Goal: Contribute content: Contribute content

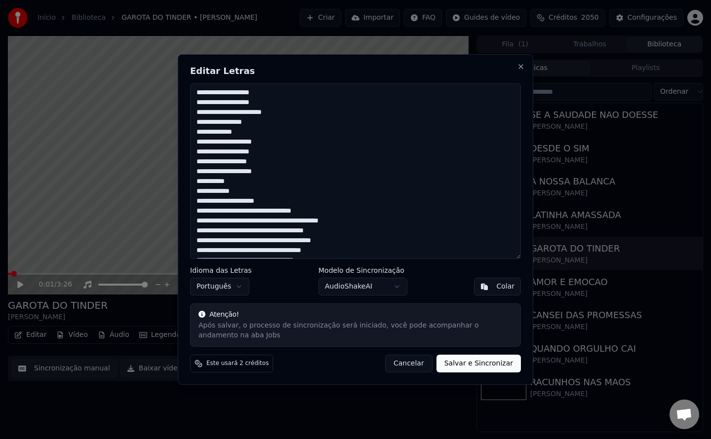
scroll to position [862, 0]
click at [197, 200] on textarea at bounding box center [355, 171] width 331 height 176
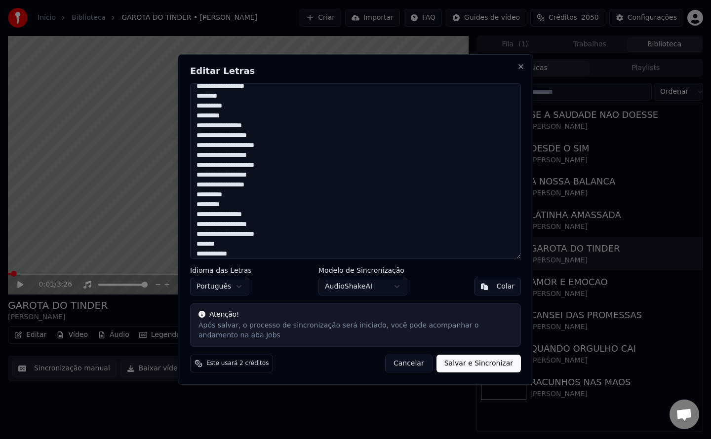
scroll to position [519, 0]
type textarea "**********"
click at [463, 360] on button "Salvar e Sincronizar" at bounding box center [478, 364] width 84 height 18
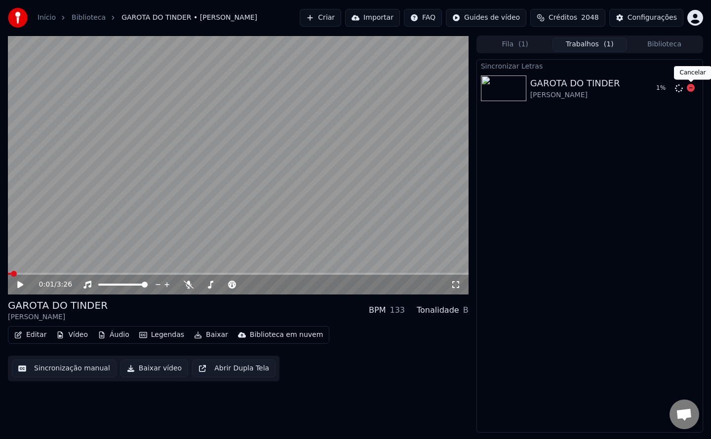
click at [692, 91] on icon at bounding box center [690, 88] width 8 height 8
click at [682, 86] on icon at bounding box center [679, 88] width 8 height 8
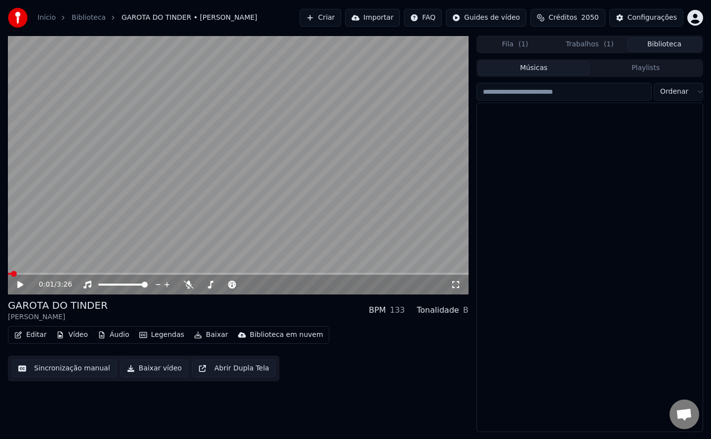
click at [670, 51] on button "Biblioteca" at bounding box center [664, 45] width 75 height 14
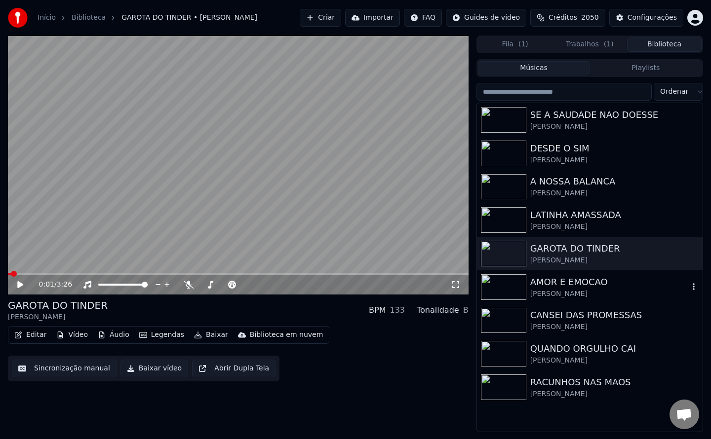
click at [574, 288] on div "AMOR E EMOCAO" at bounding box center [609, 282] width 158 height 14
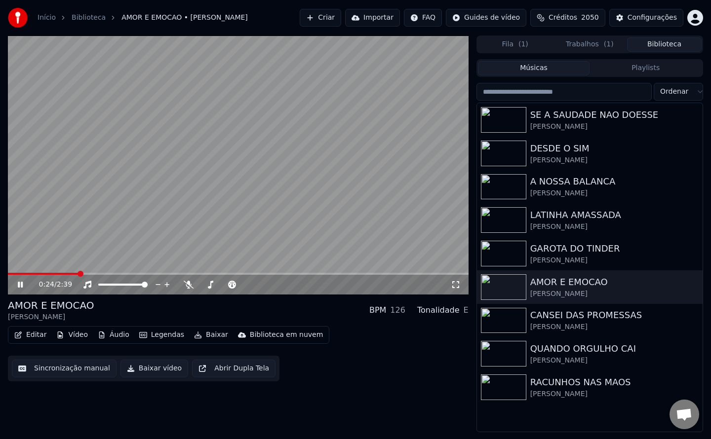
click at [211, 200] on video at bounding box center [238, 165] width 460 height 259
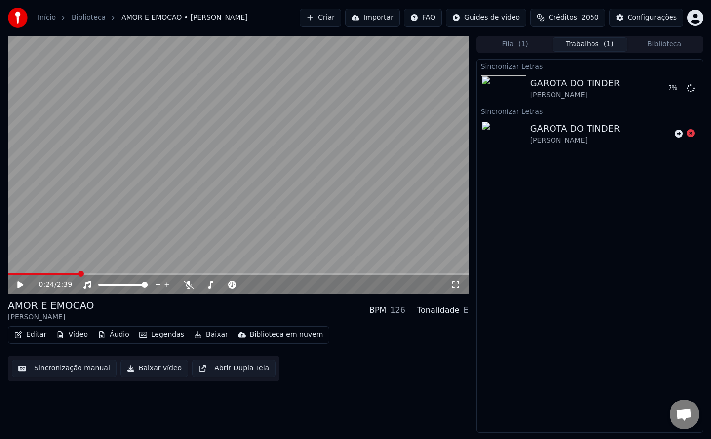
click at [573, 45] on button "Trabalhos ( 1 )" at bounding box center [589, 45] width 75 height 14
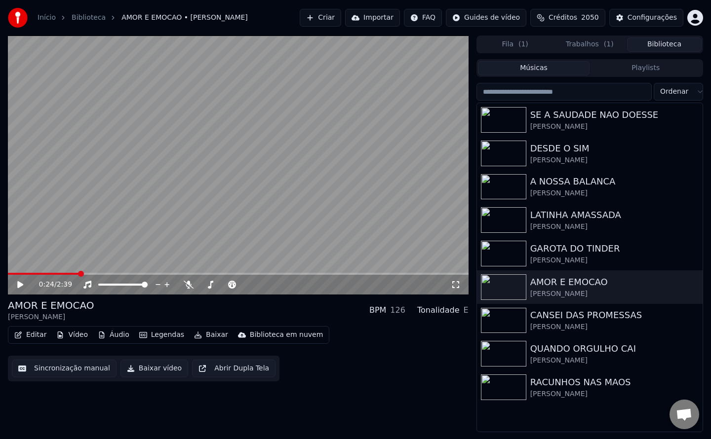
click at [654, 45] on button "Biblioteca" at bounding box center [664, 45] width 75 height 14
click at [70, 368] on button "Sincronização manual" at bounding box center [64, 369] width 105 height 18
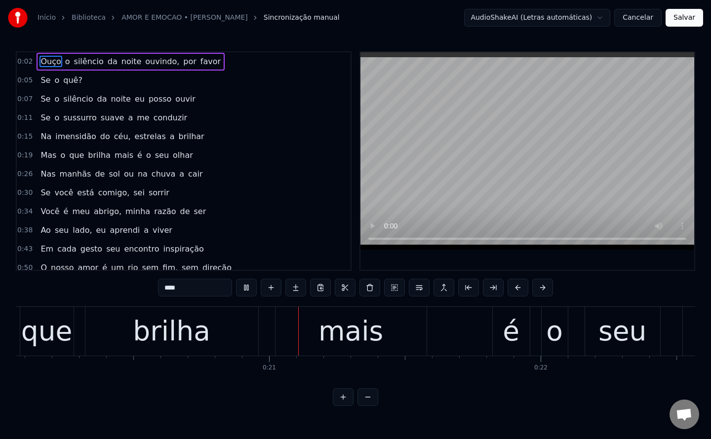
scroll to position [0, 5471]
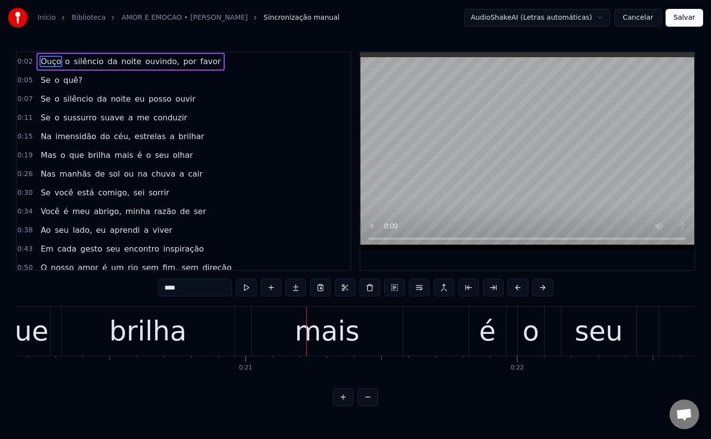
click at [107, 63] on span "da" at bounding box center [113, 61] width 12 height 11
type input "**"
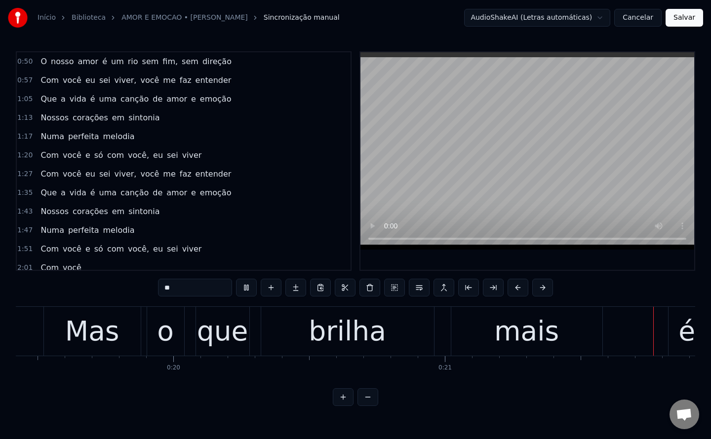
scroll to position [0, 0]
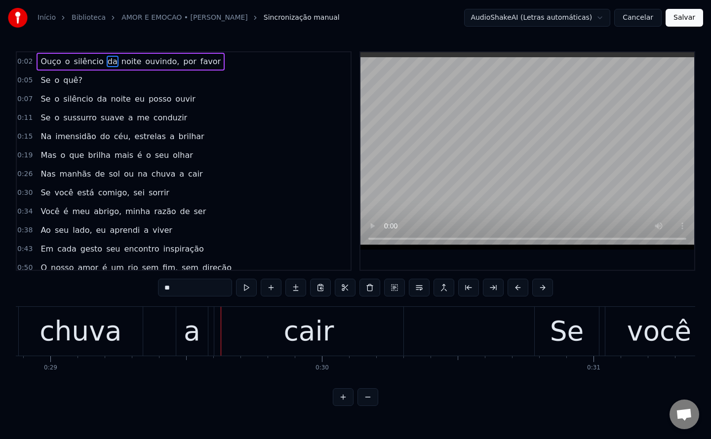
click at [635, 18] on button "Cancelar" at bounding box center [637, 18] width 47 height 18
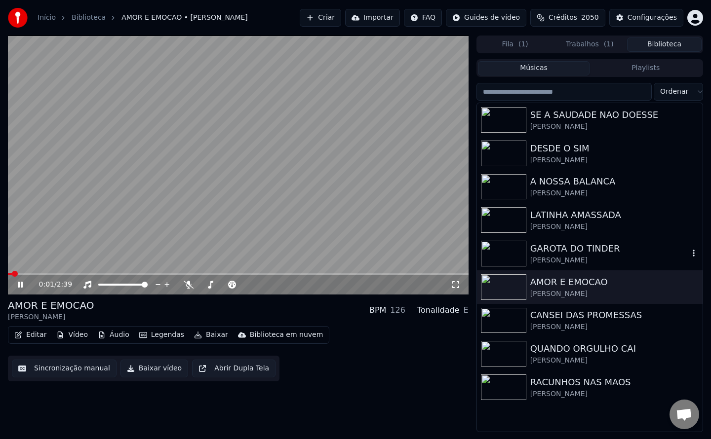
click at [558, 258] on div "[PERSON_NAME]" at bounding box center [609, 261] width 158 height 10
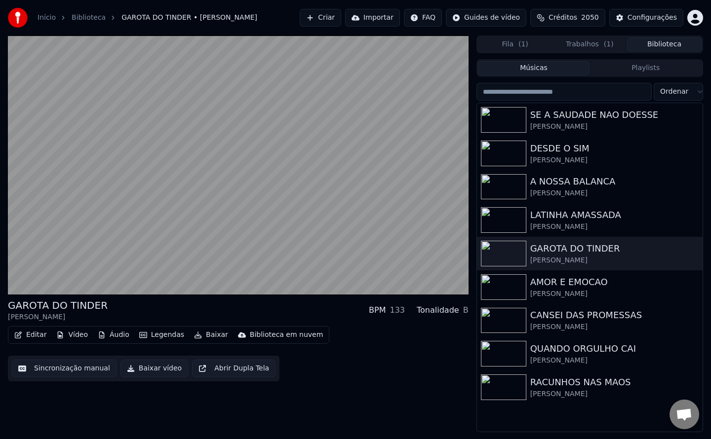
click at [587, 45] on button "Trabalhos ( 1 )" at bounding box center [589, 45] width 75 height 14
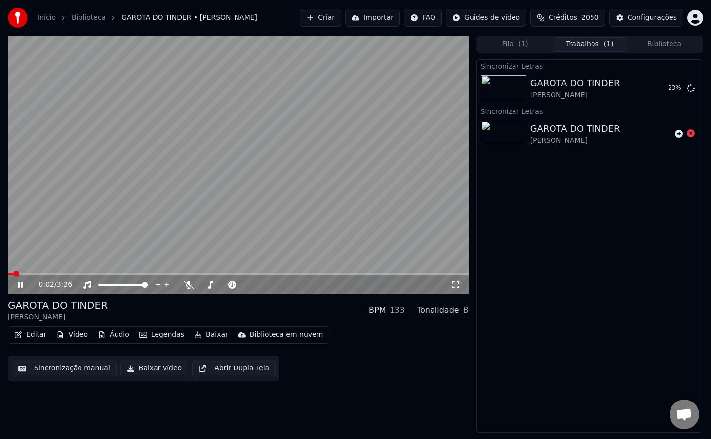
click at [301, 155] on video at bounding box center [238, 165] width 460 height 259
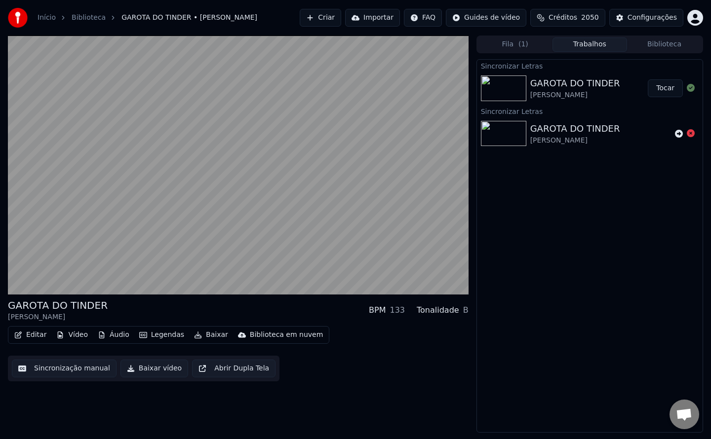
click at [661, 91] on button "Tocar" at bounding box center [664, 88] width 35 height 18
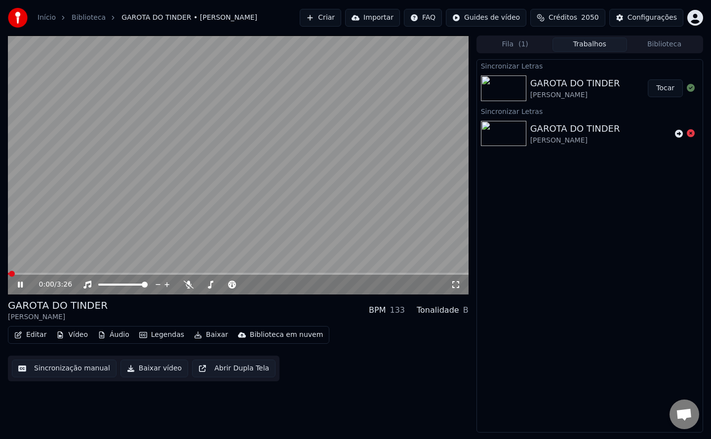
click at [73, 371] on button "Sincronização manual" at bounding box center [64, 369] width 105 height 18
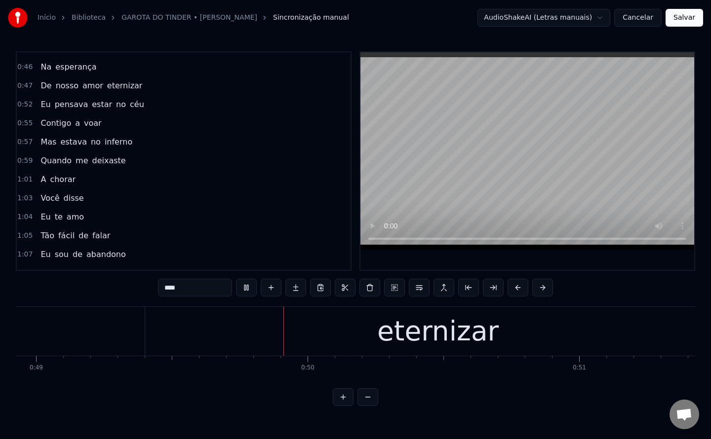
scroll to position [0, 13283]
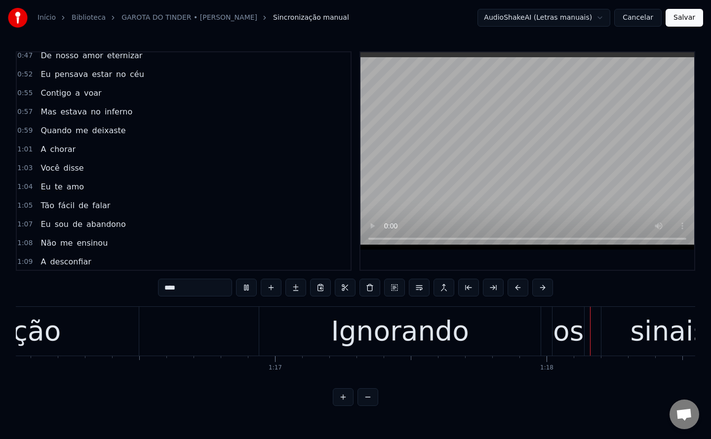
click at [40, 225] on span "Eu" at bounding box center [45, 224] width 12 height 11
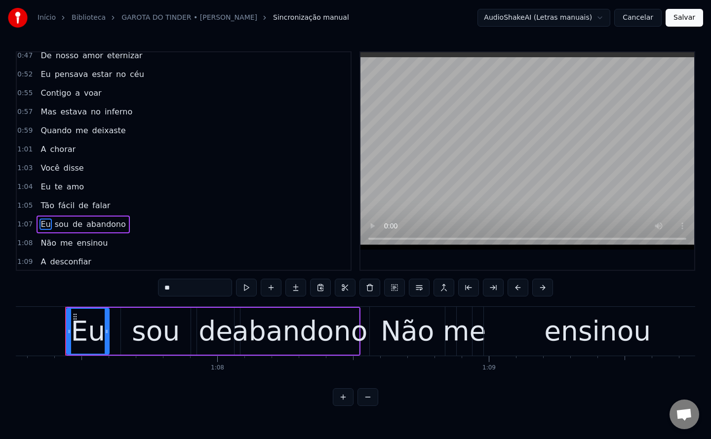
drag, startPoint x: 174, startPoint y: 284, endPoint x: 73, endPoint y: 294, distance: 101.7
click at [73, 294] on div "0:11 Numa tela deslizante 0:13 vi teu perfil brilhar 0:18 No Tinder nossos dest…" at bounding box center [355, 228] width 679 height 355
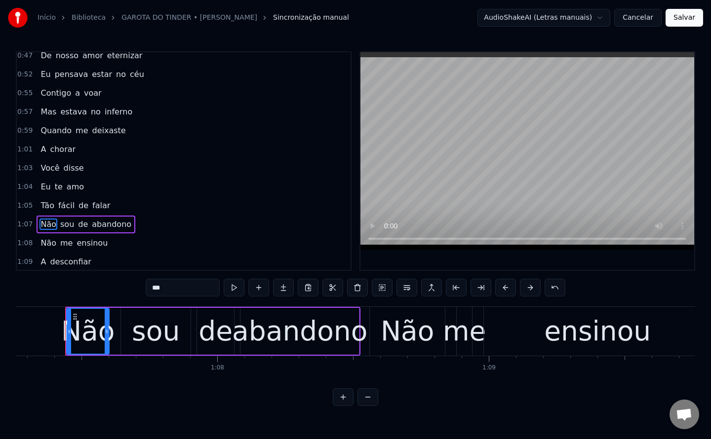
click at [66, 222] on span "sou" at bounding box center [67, 224] width 16 height 11
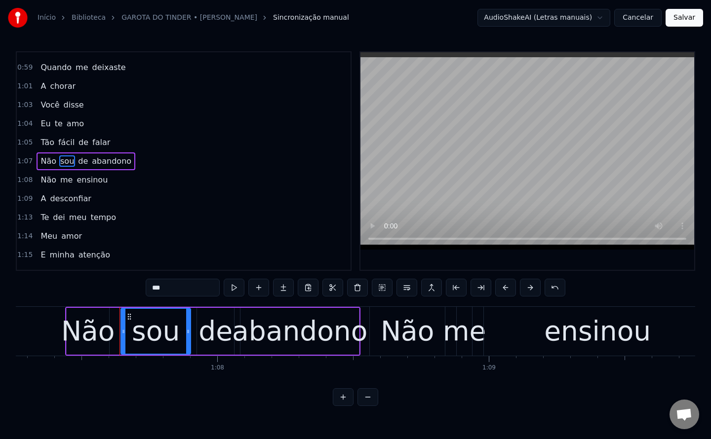
drag, startPoint x: 170, startPoint y: 292, endPoint x: 0, endPoint y: 330, distance: 174.1
click at [0, 330] on div "Início Biblioteca GAROTA DO TINDER • [PERSON_NAME] manual AudioShakeAI (Letras …" at bounding box center [355, 203] width 711 height 406
click at [74, 159] on span "de" at bounding box center [78, 160] width 12 height 11
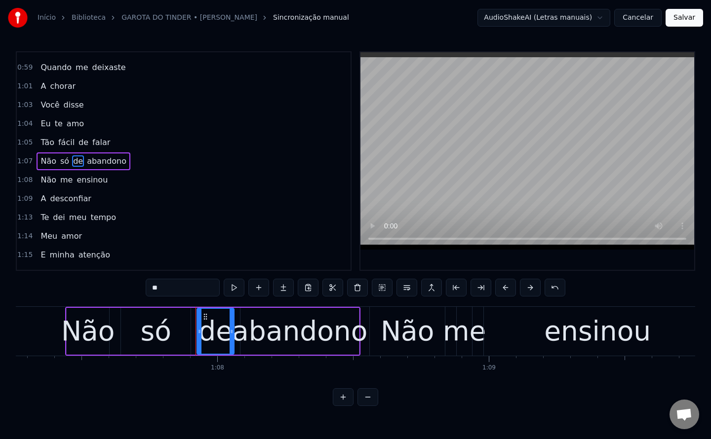
click at [19, 335] on div "0:11 Numa tela deslizante 0:13 vi teu perfil brilhar 0:18 No Tinder nossos dest…" at bounding box center [355, 228] width 679 height 355
click at [41, 163] on span "Não" at bounding box center [48, 160] width 18 height 11
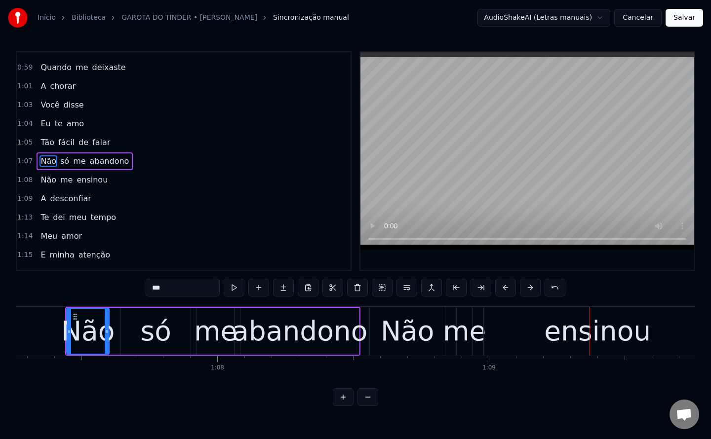
click at [105, 158] on span "abandono" at bounding box center [109, 160] width 41 height 11
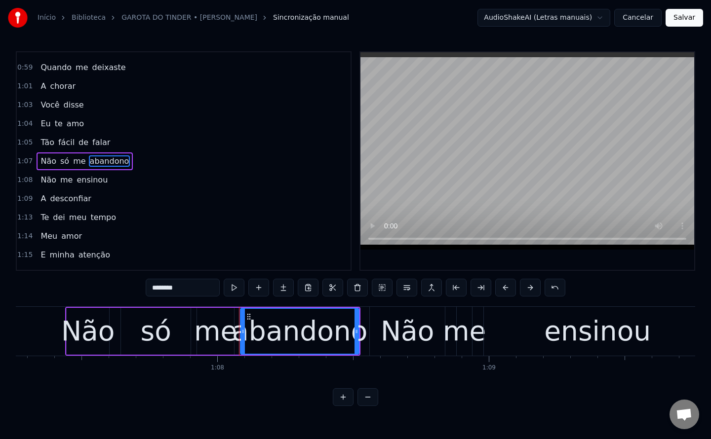
click at [193, 283] on input "********" at bounding box center [183, 288] width 74 height 18
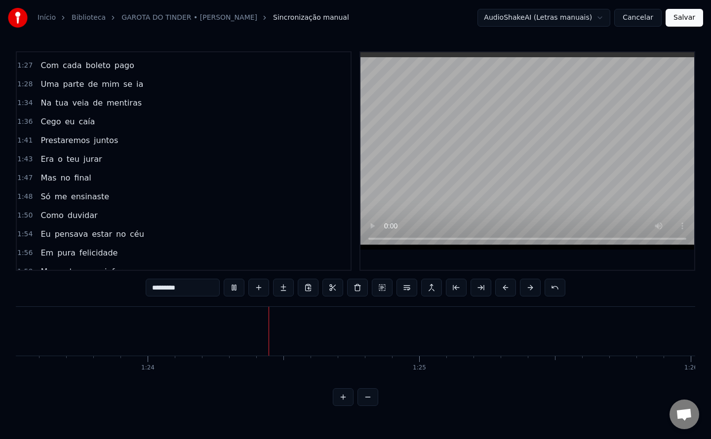
scroll to position [0, 22675]
click at [45, 68] on span "Com" at bounding box center [49, 65] width 20 height 11
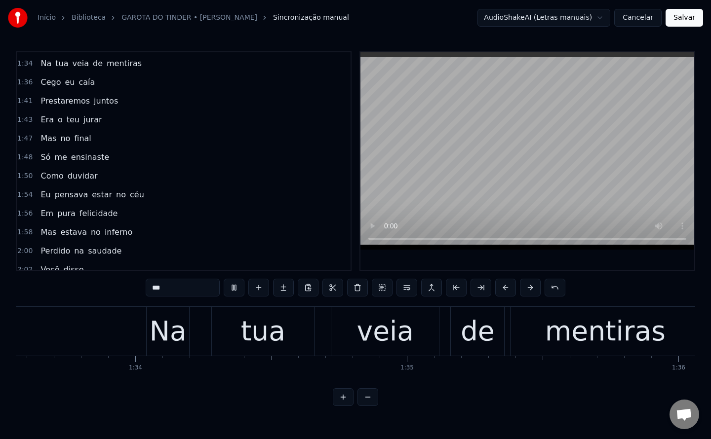
scroll to position [561, 0]
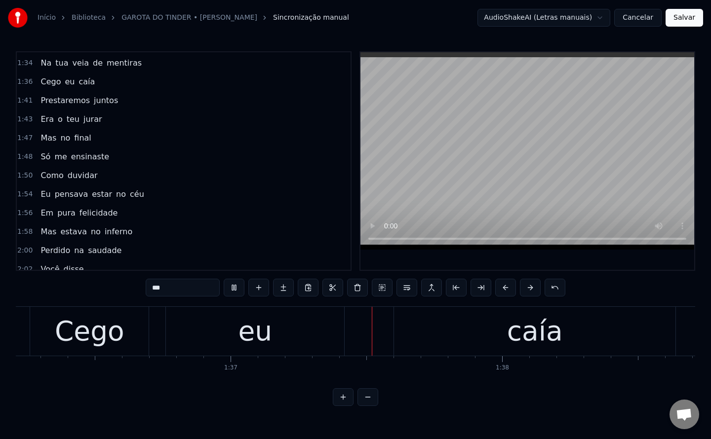
click at [71, 64] on span "veia" at bounding box center [80, 62] width 19 height 11
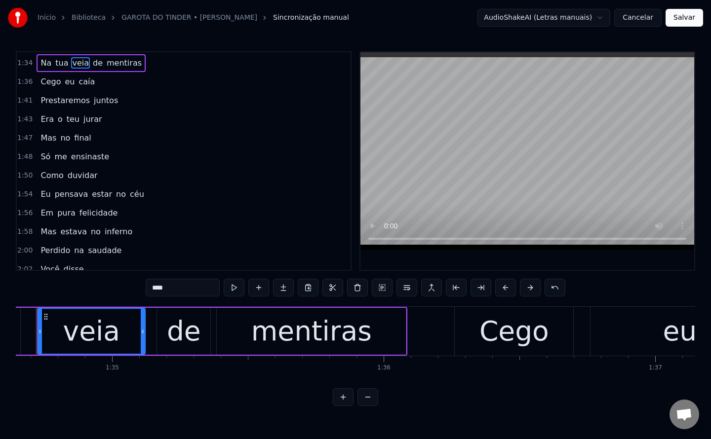
scroll to position [0, 25661]
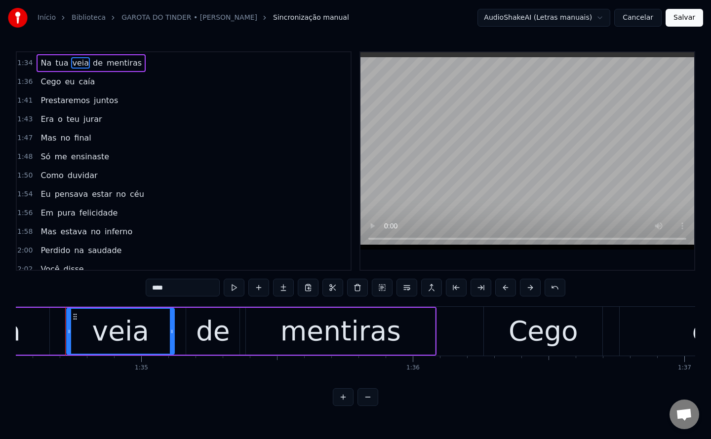
click at [151, 290] on input "****" at bounding box center [183, 288] width 74 height 18
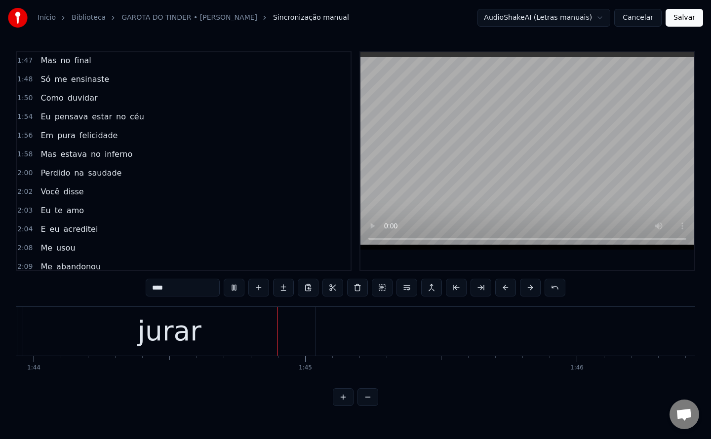
scroll to position [0, 28216]
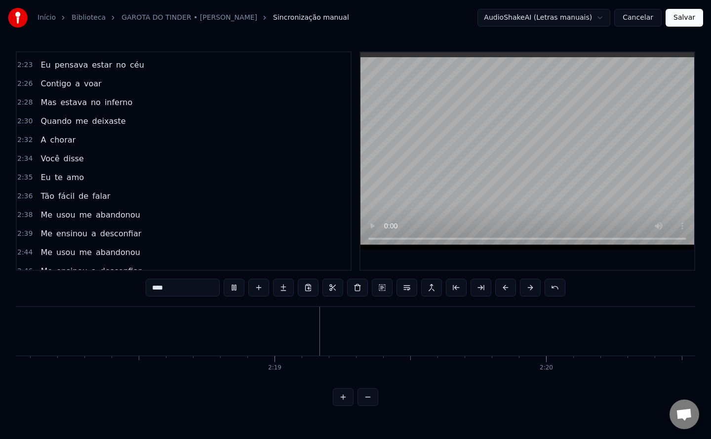
click at [41, 64] on span "Eu" at bounding box center [45, 64] width 12 height 11
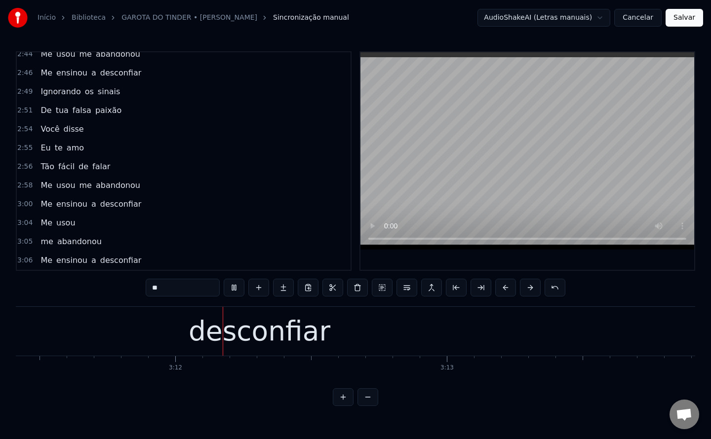
click at [209, 341] on div "desconfiar" at bounding box center [259, 331] width 2784 height 49
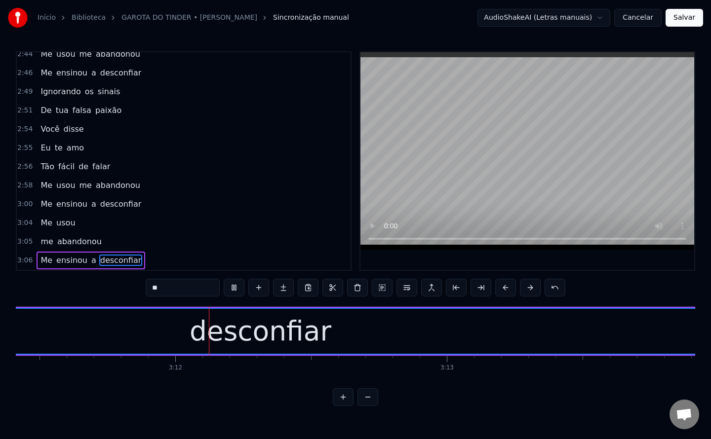
type input "**********"
drag, startPoint x: 194, startPoint y: 288, endPoint x: 139, endPoint y: 289, distance: 55.3
click at [139, 289] on div "0:11 Numa tela deslizante 0:13 vi teu perfil brilhar 0:18 No Tinder nossos dest…" at bounding box center [355, 228] width 679 height 355
click at [354, 290] on button at bounding box center [357, 288] width 21 height 18
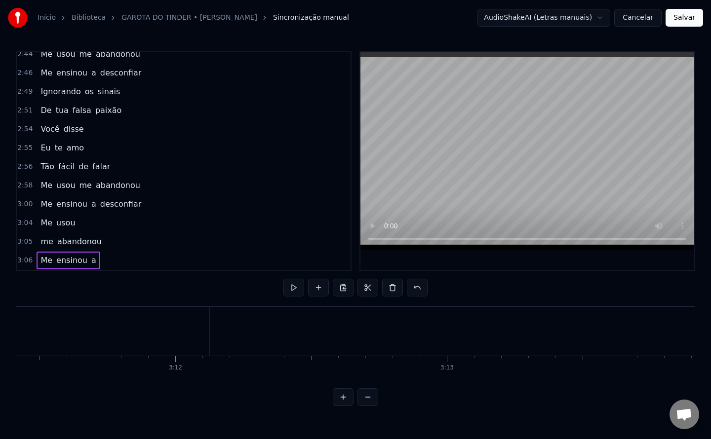
click at [90, 263] on span "a" at bounding box center [93, 260] width 7 height 11
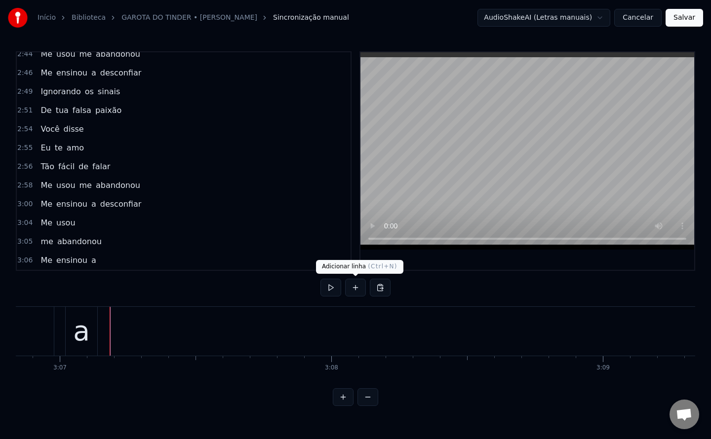
click at [351, 291] on button at bounding box center [355, 288] width 21 height 18
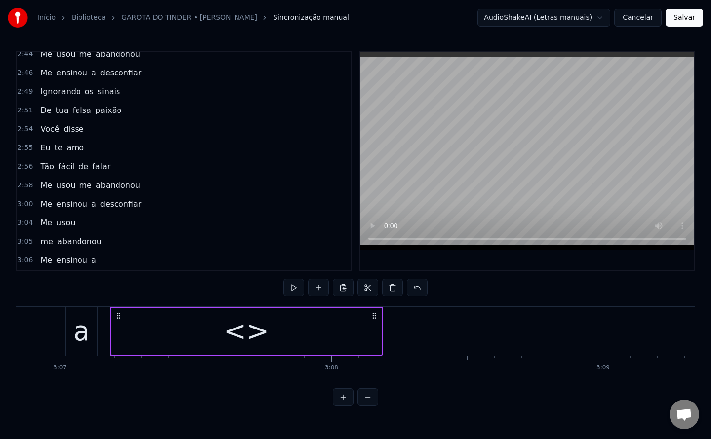
click at [274, 350] on div "<>" at bounding box center [246, 331] width 270 height 47
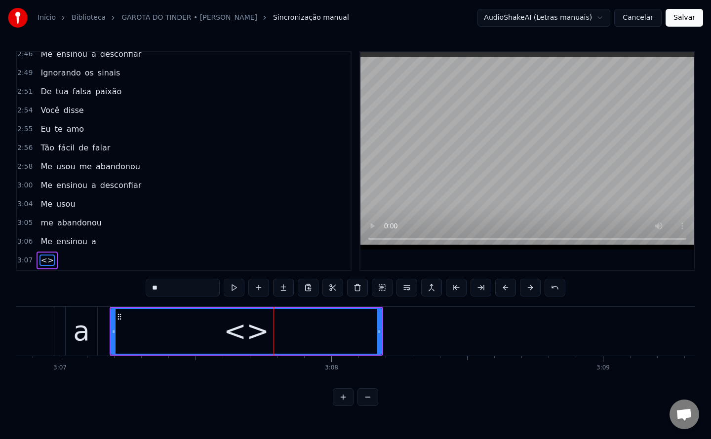
drag, startPoint x: 181, startPoint y: 286, endPoint x: 34, endPoint y: 311, distance: 149.7
click at [34, 311] on div "0:11 Numa tela deslizante 0:13 vi teu perfil brilhar 0:18 No Tinder nossos dest…" at bounding box center [355, 228] width 679 height 355
paste input "********"
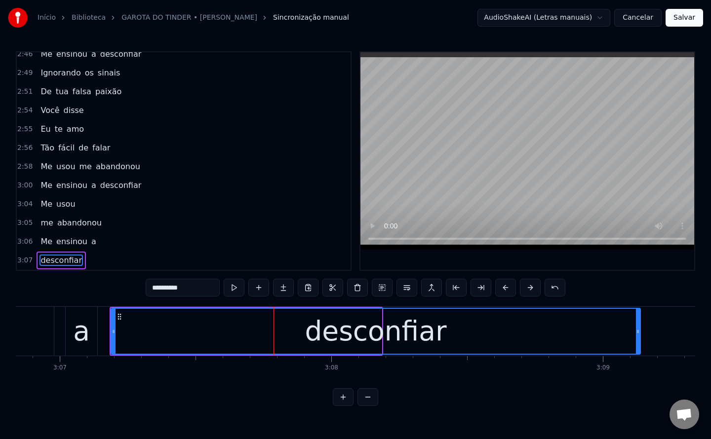
drag, startPoint x: 378, startPoint y: 330, endPoint x: 636, endPoint y: 343, distance: 258.9
click at [636, 343] on div at bounding box center [638, 331] width 4 height 45
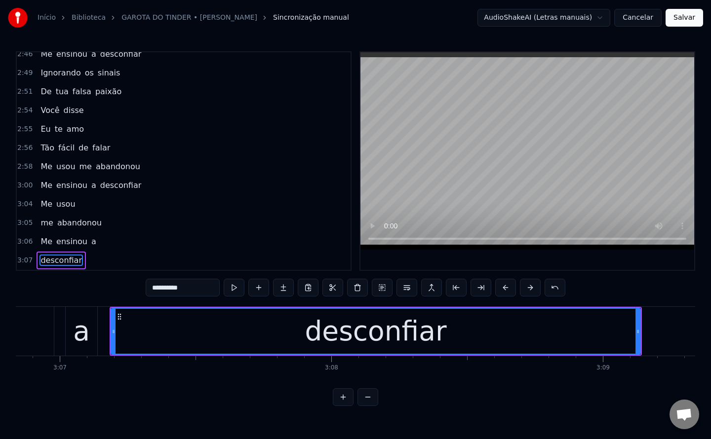
type input "**********"
click at [683, 21] on button "Salvar" at bounding box center [684, 18] width 38 height 18
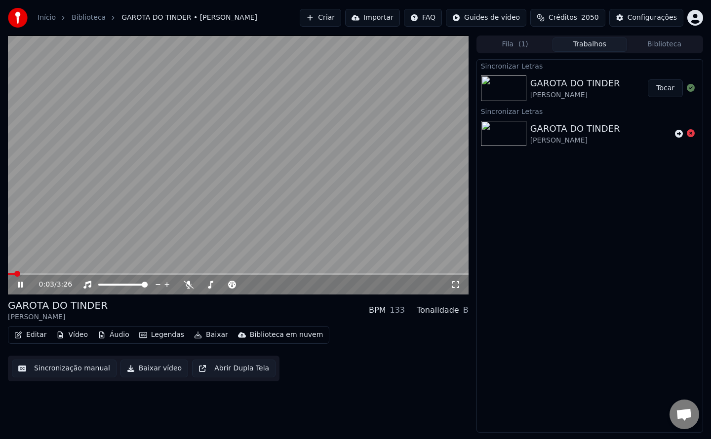
click at [153, 372] on button "Baixar vídeo" at bounding box center [154, 369] width 68 height 18
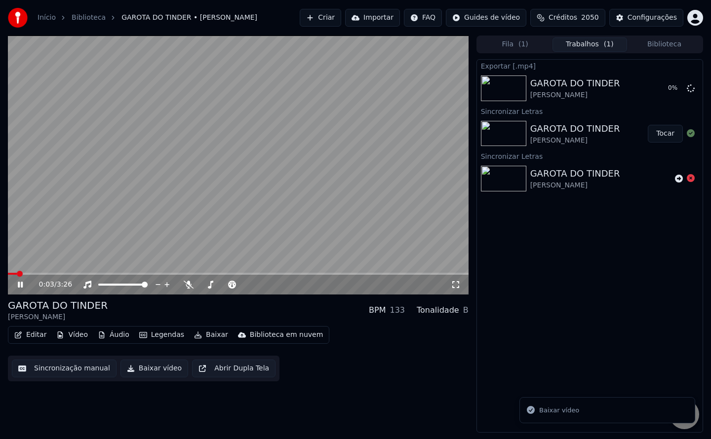
click at [148, 211] on video at bounding box center [238, 165] width 460 height 259
click at [566, 332] on div "Exportar [.mp4] GAROTA DO [PERSON_NAME] 19 % Sincronizar Letras GAROTA DO [PERS…" at bounding box center [589, 246] width 227 height 374
click at [671, 46] on button "Biblioteca" at bounding box center [664, 45] width 75 height 14
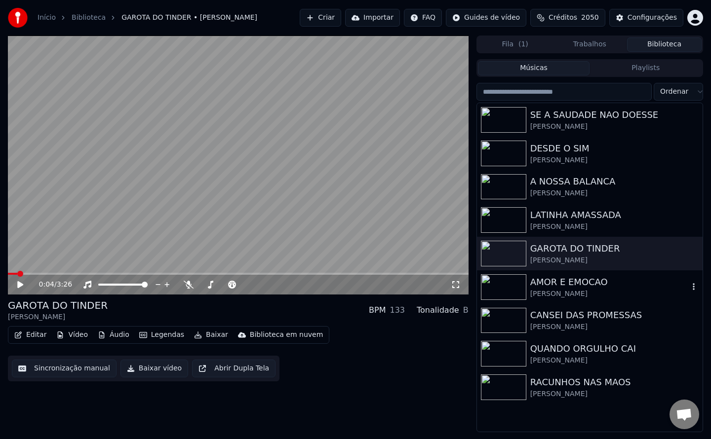
click at [569, 281] on div "AMOR E EMOCAO" at bounding box center [609, 282] width 158 height 14
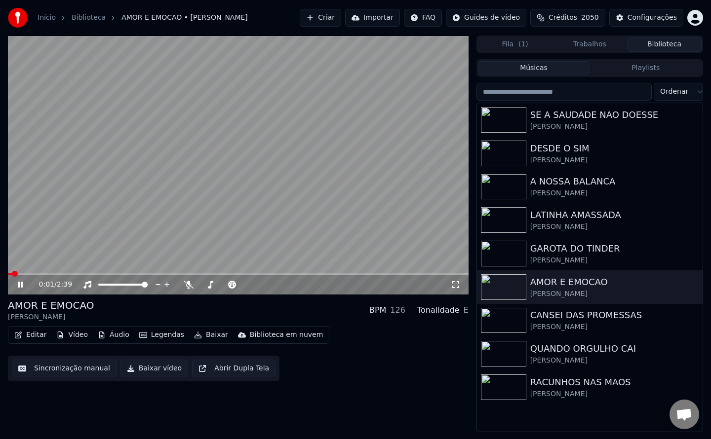
click at [21, 284] on icon at bounding box center [20, 285] width 5 height 6
click at [47, 369] on button "Sincronização manual" at bounding box center [64, 369] width 105 height 18
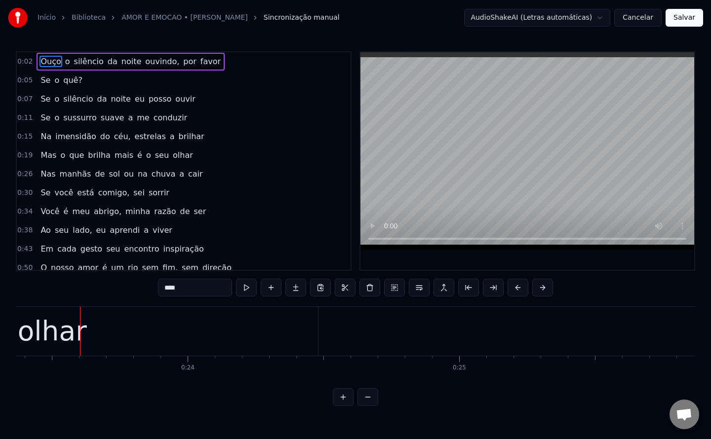
scroll to position [0, 6357]
click at [635, 24] on button "Cancelar" at bounding box center [637, 18] width 47 height 18
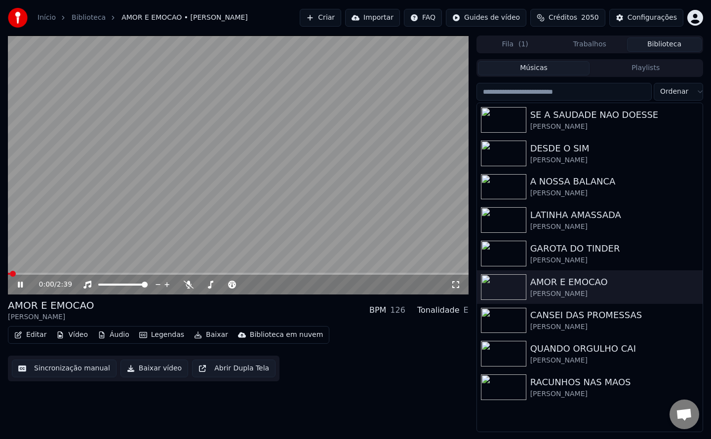
click at [30, 335] on button "Editar" at bounding box center [30, 335] width 40 height 14
click at [195, 202] on video at bounding box center [238, 165] width 460 height 259
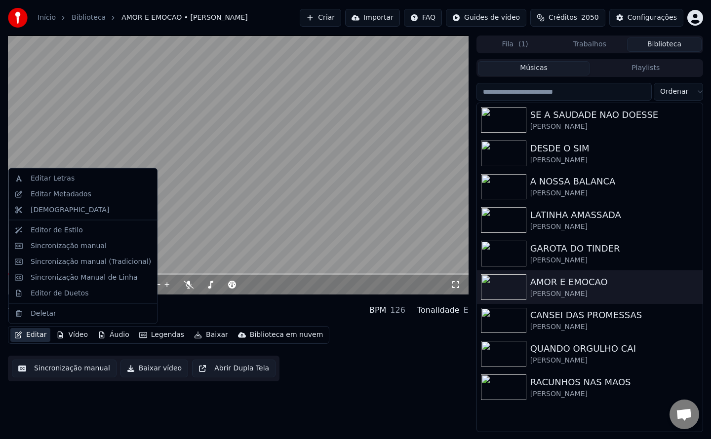
click at [33, 335] on button "Editar" at bounding box center [30, 335] width 40 height 14
click at [81, 179] on div "Editar Letras" at bounding box center [91, 179] width 120 height 10
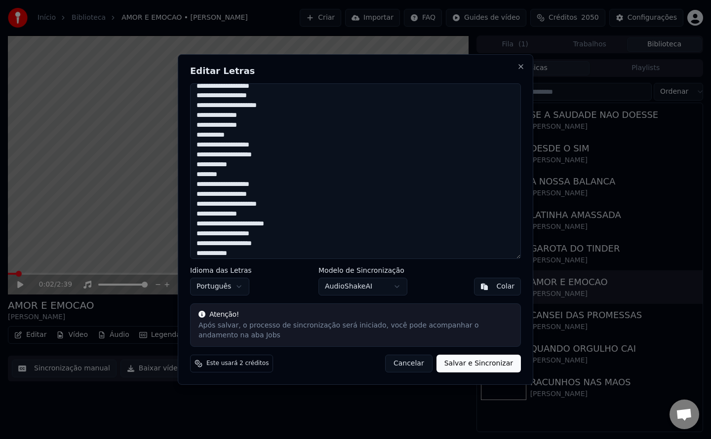
scroll to position [332, 0]
type textarea "**********"
click at [488, 364] on button "Salvar e Sincronizar" at bounding box center [478, 364] width 84 height 18
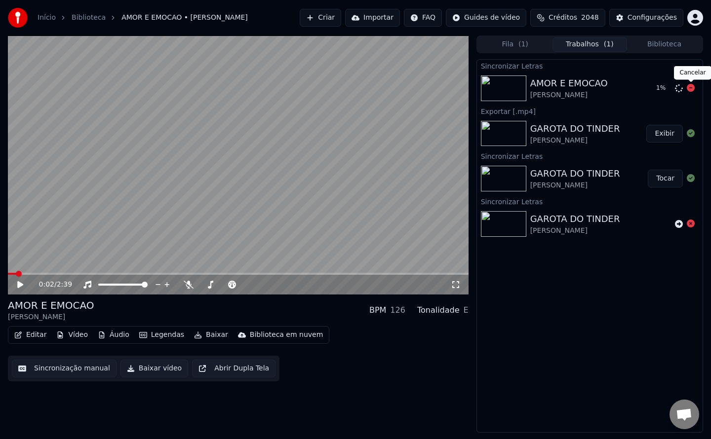
click at [689, 88] on icon at bounding box center [690, 88] width 8 height 8
click at [676, 89] on icon at bounding box center [679, 88] width 8 height 8
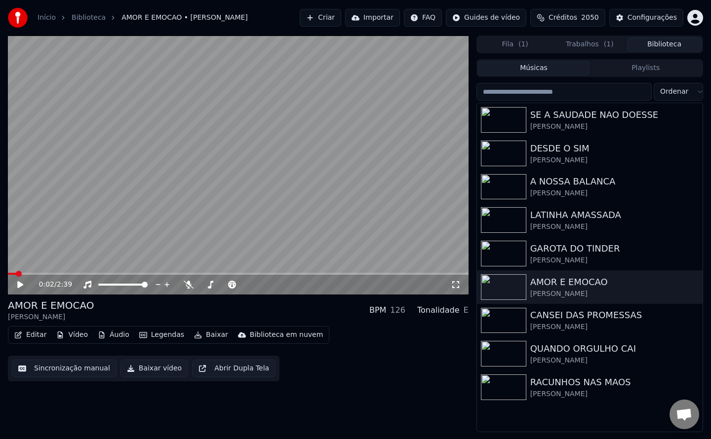
click at [662, 43] on button "Biblioteca" at bounding box center [664, 45] width 75 height 14
click at [561, 319] on div "CANSEI DAS PROMESSAS" at bounding box center [609, 315] width 158 height 14
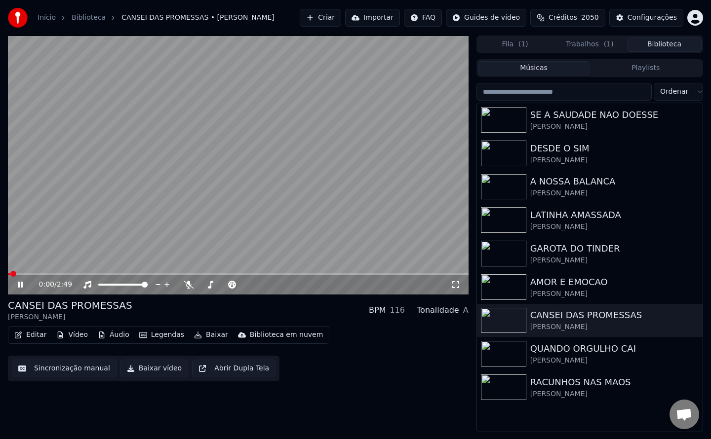
click at [102, 170] on video at bounding box center [238, 165] width 460 height 259
click at [66, 369] on button "Sincronização manual" at bounding box center [64, 369] width 105 height 18
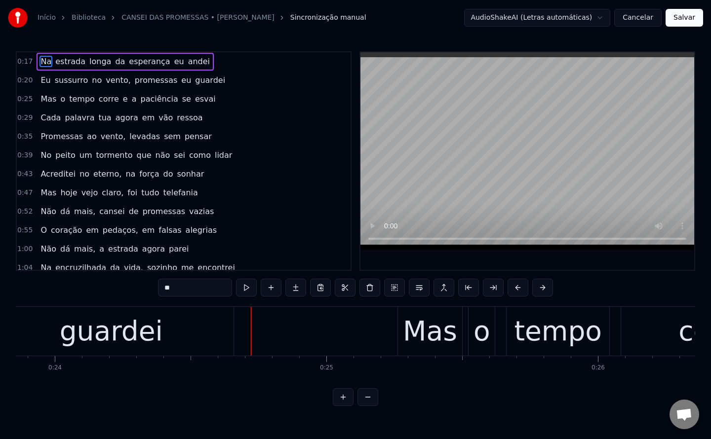
scroll to position [0, 6492]
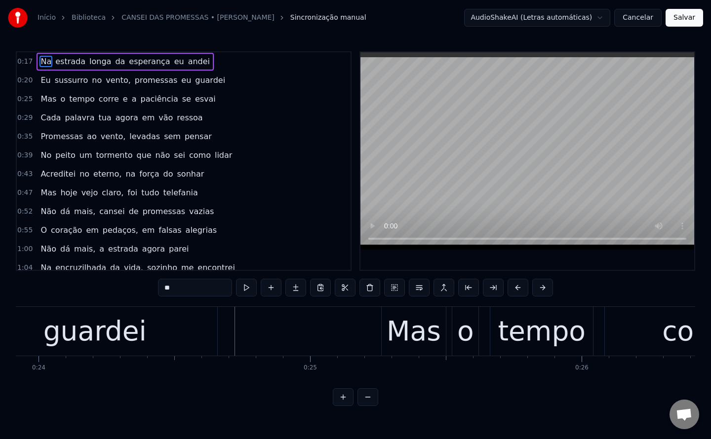
click at [632, 22] on button "Cancelar" at bounding box center [637, 18] width 47 height 18
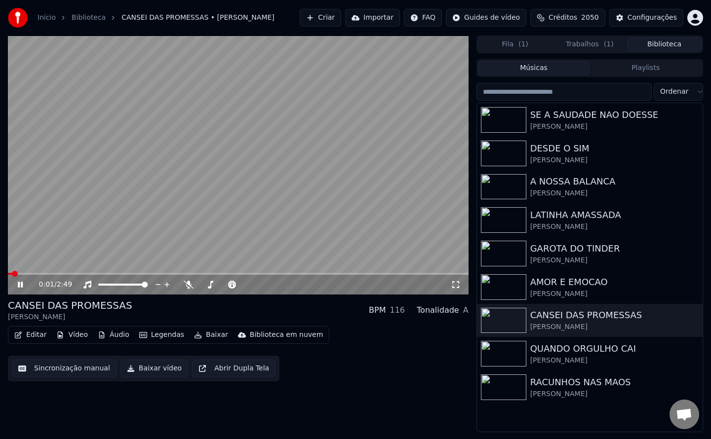
click at [141, 220] on video at bounding box center [238, 165] width 460 height 259
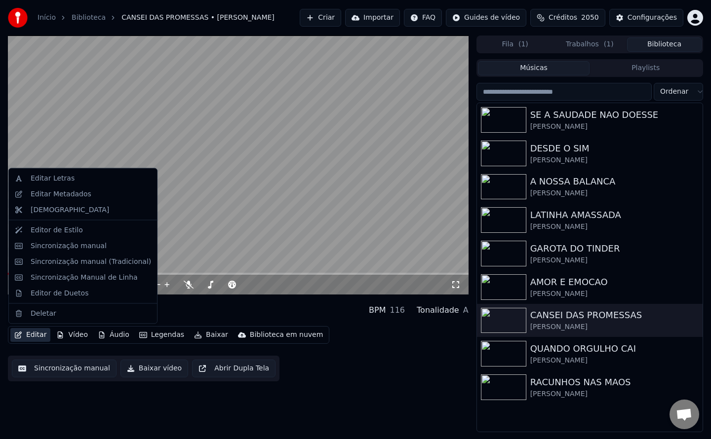
click at [38, 338] on button "Editar" at bounding box center [30, 335] width 40 height 14
click at [75, 176] on div "Editar Letras" at bounding box center [91, 179] width 120 height 10
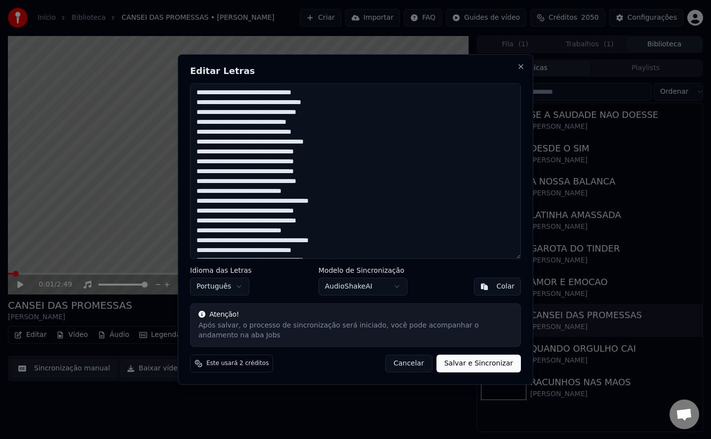
click at [245, 91] on textarea "**********" at bounding box center [355, 171] width 331 height 176
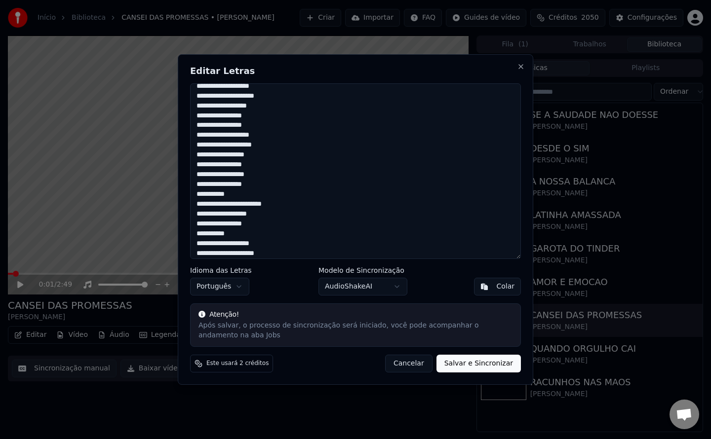
scroll to position [303, 0]
type textarea "**********"
click at [451, 364] on button "Salvar e Sincronizar" at bounding box center [478, 364] width 84 height 18
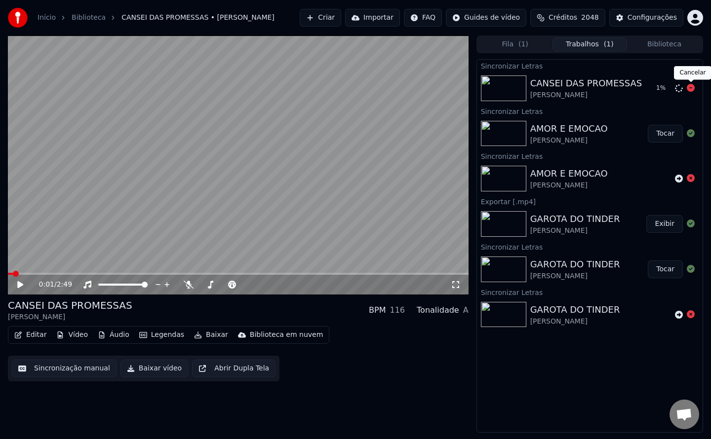
click at [691, 89] on icon at bounding box center [690, 88] width 8 height 8
click at [682, 89] on icon at bounding box center [679, 88] width 8 height 8
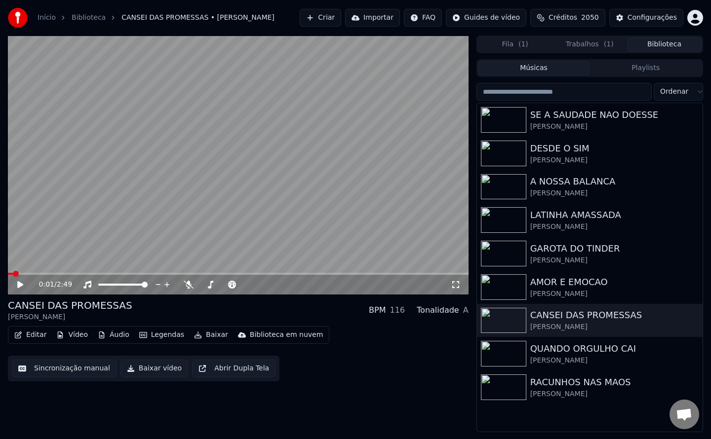
click at [664, 44] on button "Biblioteca" at bounding box center [664, 45] width 75 height 14
click at [584, 355] on div "QUANDO ORGULHO CAI" at bounding box center [609, 349] width 158 height 14
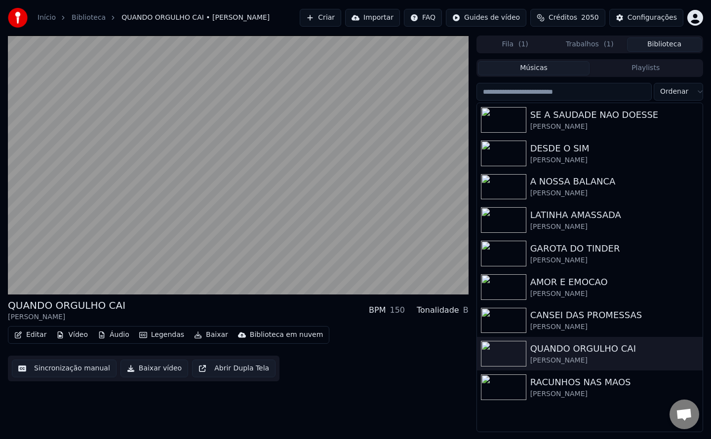
click at [51, 371] on button "Sincronização manual" at bounding box center [64, 369] width 105 height 18
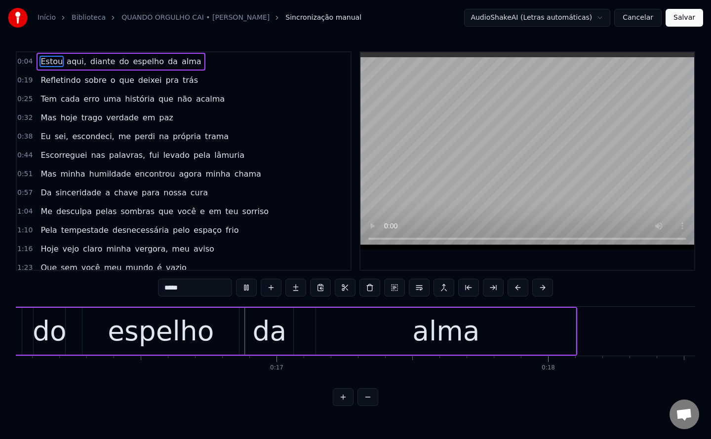
scroll to position [0, 4354]
click at [630, 21] on button "Cancelar" at bounding box center [637, 18] width 47 height 18
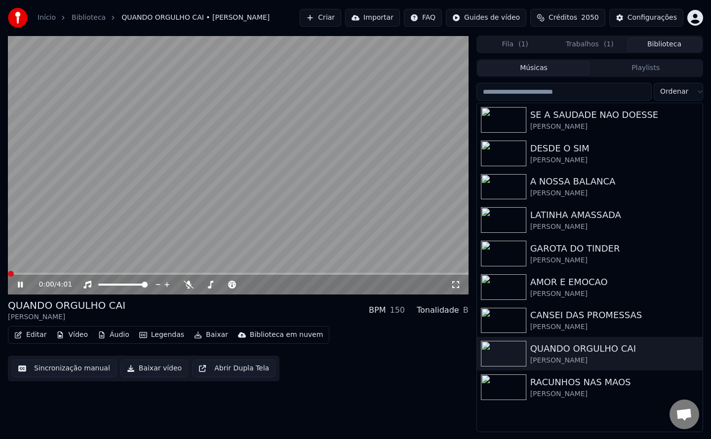
click at [122, 218] on video at bounding box center [238, 165] width 460 height 259
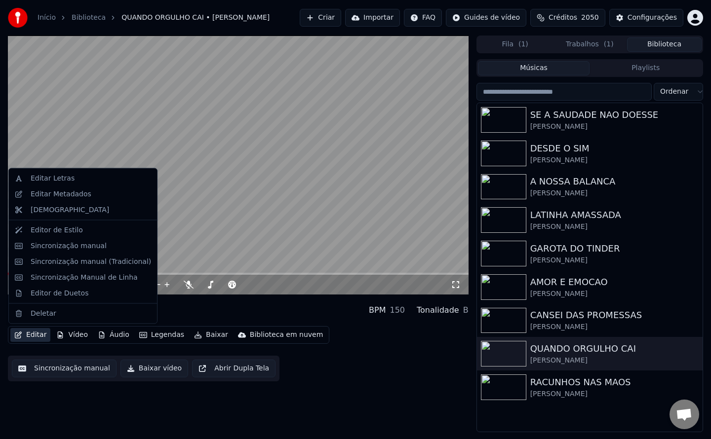
click at [38, 331] on button "Editar" at bounding box center [30, 335] width 40 height 14
click at [67, 179] on div "Editar Letras" at bounding box center [53, 179] width 44 height 10
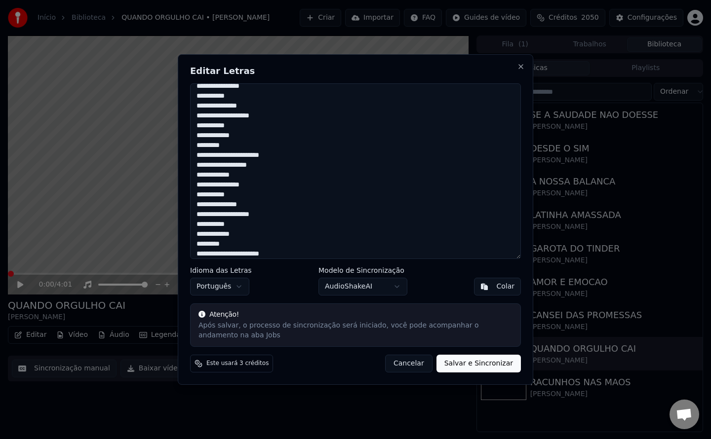
scroll to position [539, 0]
type textarea "**********"
click at [457, 364] on button "Salvar e Sincronizar" at bounding box center [478, 364] width 84 height 18
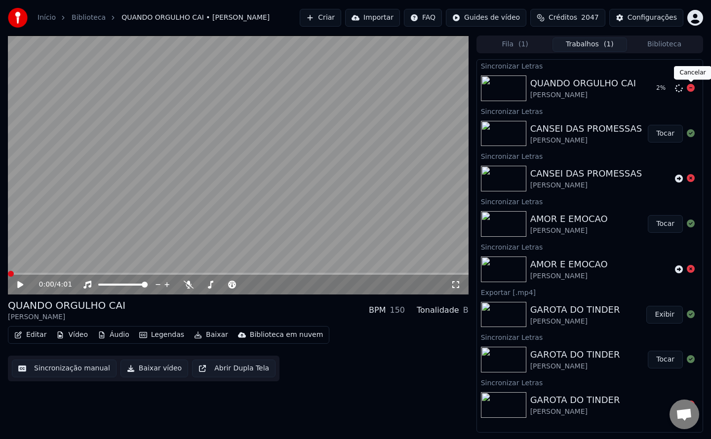
click at [691, 91] on icon at bounding box center [690, 88] width 8 height 8
click at [677, 90] on icon at bounding box center [679, 88] width 8 height 8
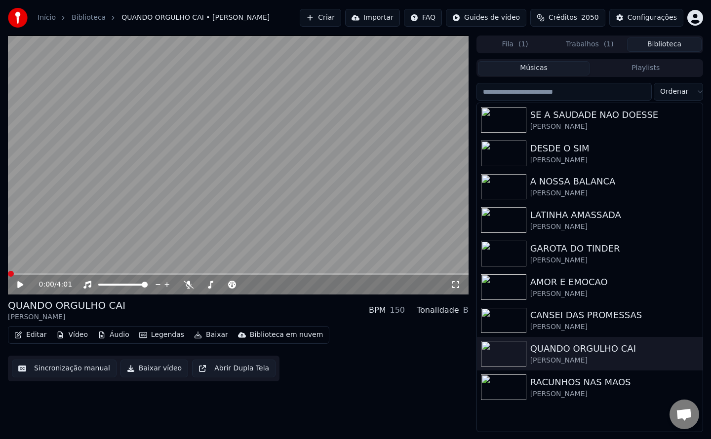
click at [654, 42] on button "Biblioteca" at bounding box center [664, 45] width 75 height 14
click at [553, 394] on div "[PERSON_NAME]" at bounding box center [609, 394] width 158 height 10
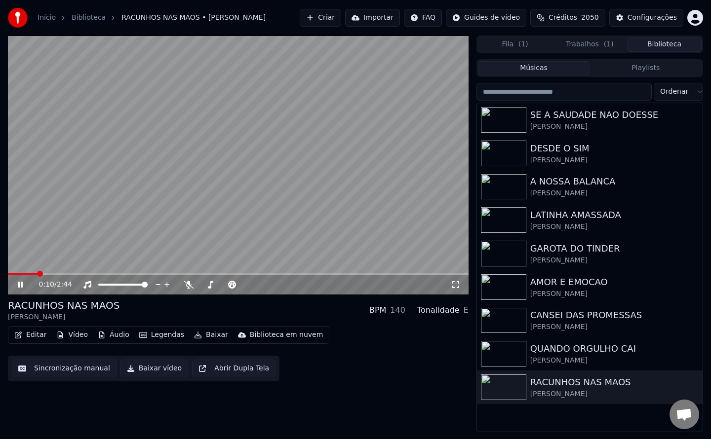
click at [21, 284] on icon at bounding box center [20, 285] width 5 height 6
click at [21, 284] on icon at bounding box center [20, 284] width 6 height 7
click at [21, 284] on icon at bounding box center [20, 285] width 5 height 6
click at [21, 284] on icon at bounding box center [20, 284] width 6 height 7
click at [21, 284] on icon at bounding box center [20, 285] width 5 height 6
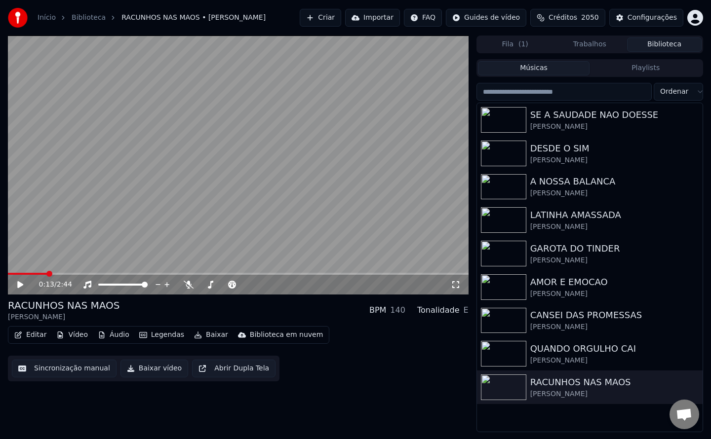
click at [17, 284] on icon at bounding box center [27, 285] width 23 height 8
click at [70, 369] on button "Sincronização manual" at bounding box center [64, 369] width 105 height 18
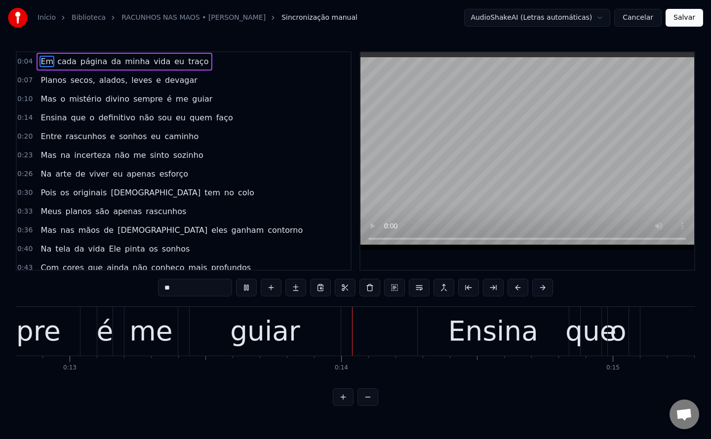
scroll to position [0, 3625]
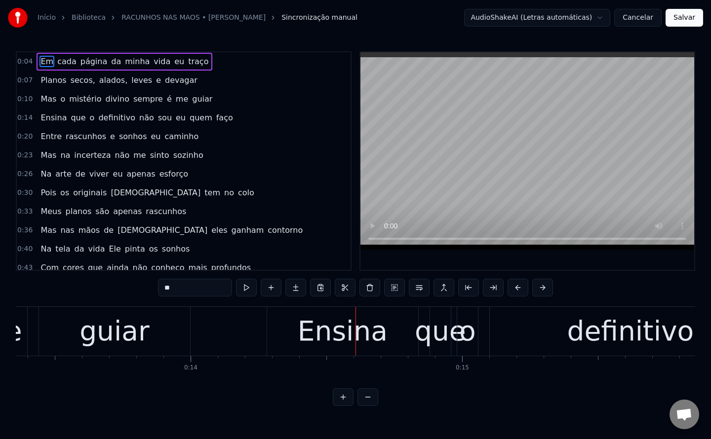
click at [653, 21] on button "Cancelar" at bounding box center [637, 18] width 47 height 18
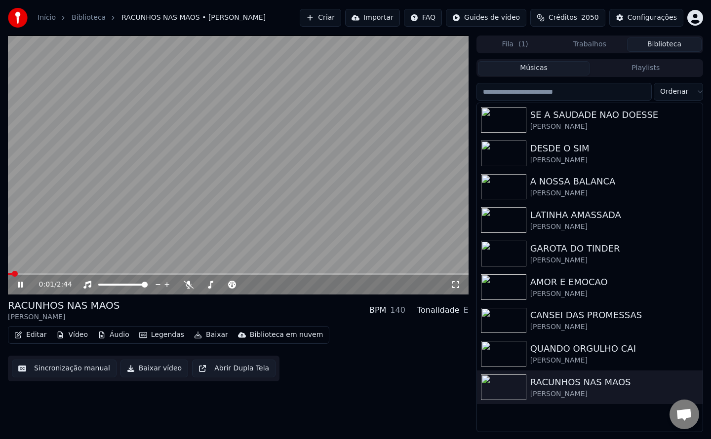
click at [127, 171] on video at bounding box center [238, 165] width 460 height 259
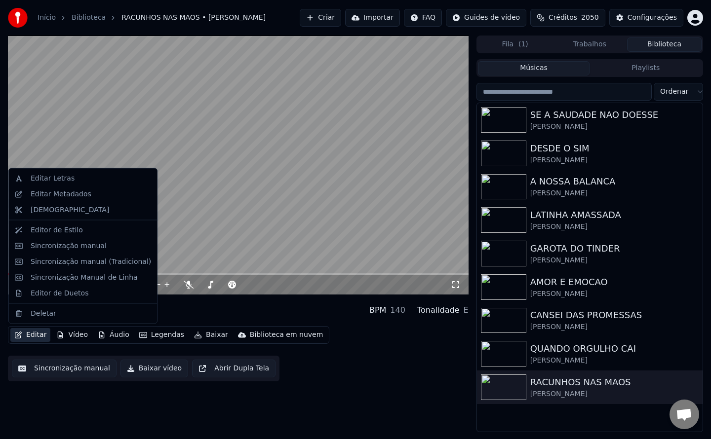
click at [32, 332] on button "Editar" at bounding box center [30, 335] width 40 height 14
click at [47, 183] on div "Editar Letras" at bounding box center [53, 179] width 44 height 10
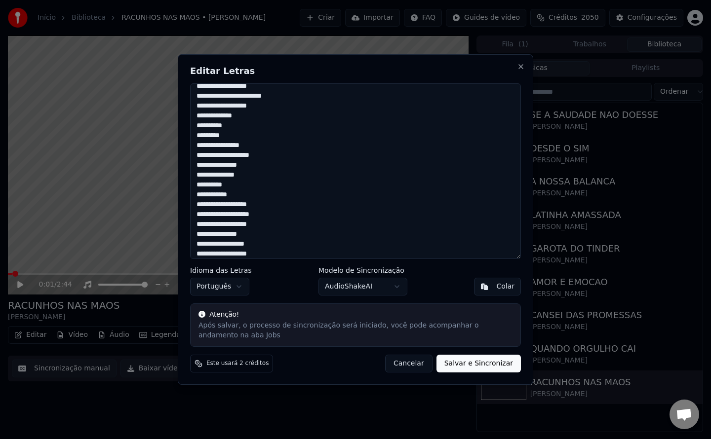
scroll to position [569, 0]
type textarea "**********"
click at [494, 363] on button "Salvar e Sincronizar" at bounding box center [478, 364] width 84 height 18
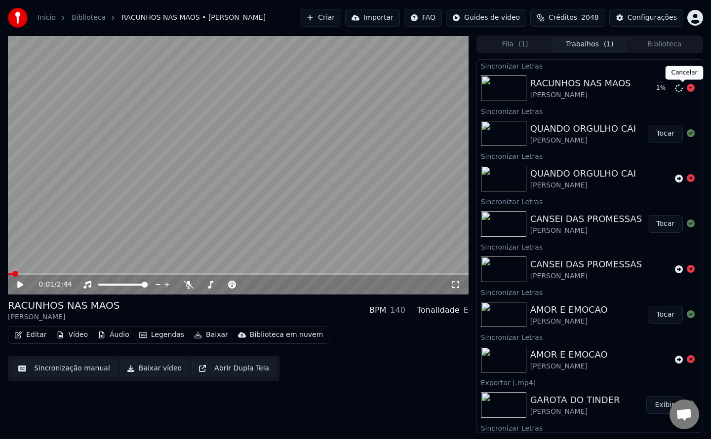
click at [686, 90] on icon at bounding box center [690, 88] width 8 height 8
click at [675, 87] on icon at bounding box center [679, 88] width 8 height 8
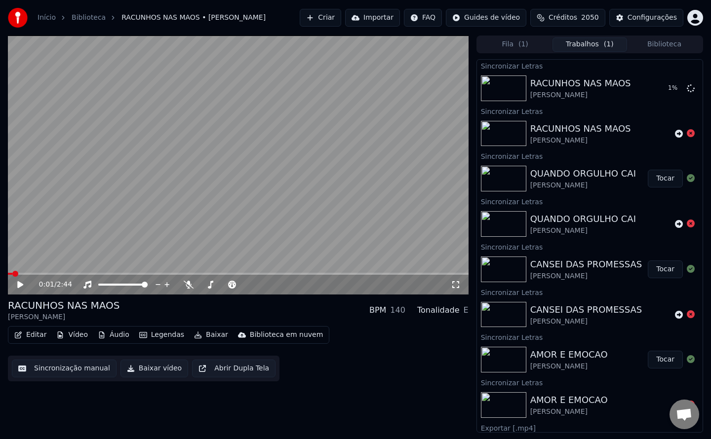
scroll to position [125, 0]
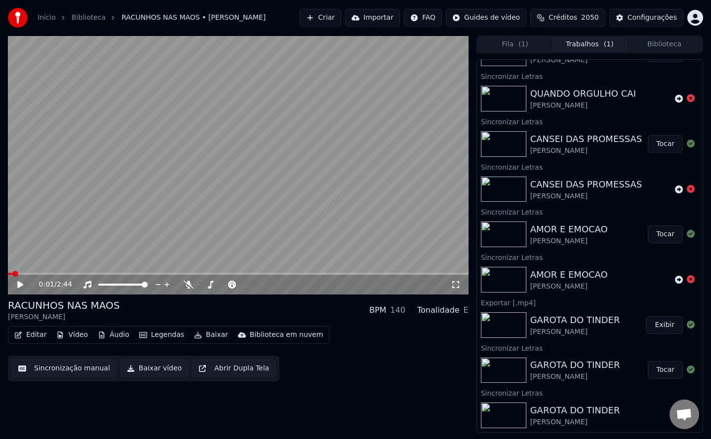
click at [659, 238] on button "Tocar" at bounding box center [664, 235] width 35 height 18
click at [49, 374] on button "Sincronização manual" at bounding box center [64, 369] width 105 height 18
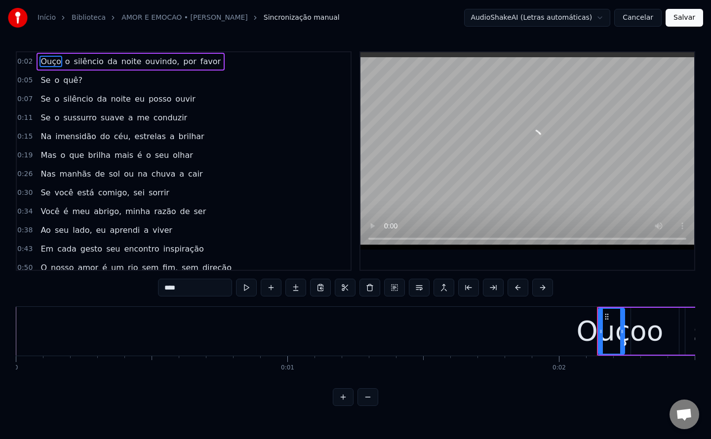
click at [515, 21] on html "Início Biblioteca AMOR E EMOCAO • [PERSON_NAME] manual AudioShakeAI (Letras aut…" at bounding box center [355, 211] width 711 height 422
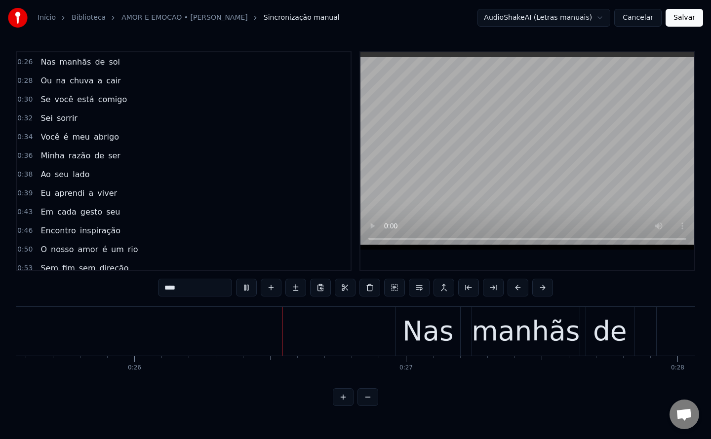
scroll to position [0, 6962]
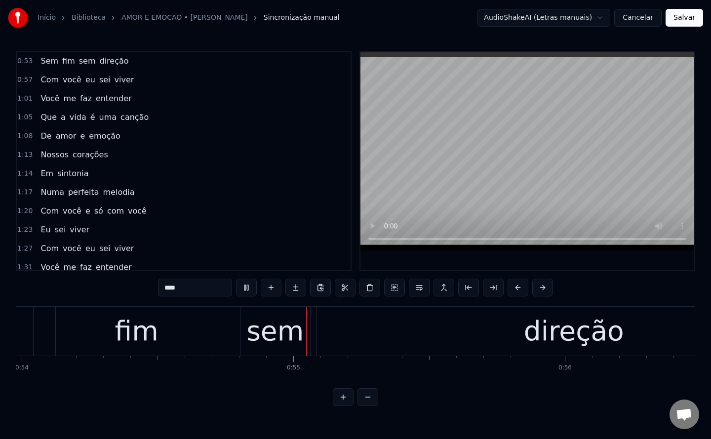
click at [205, 222] on div "1:23 Eu sei viver" at bounding box center [184, 230] width 334 height 19
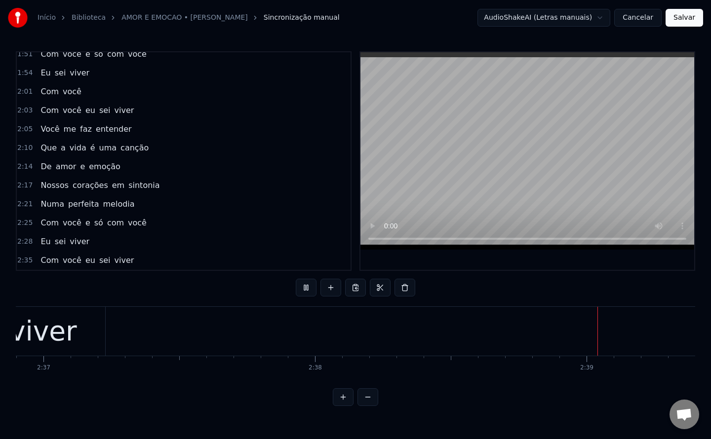
click at [688, 21] on button "Salvar" at bounding box center [684, 18] width 38 height 18
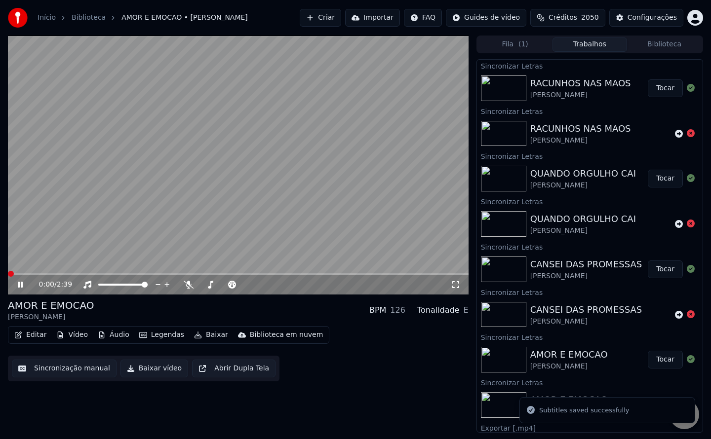
click at [152, 369] on button "Baixar vídeo" at bounding box center [154, 369] width 68 height 18
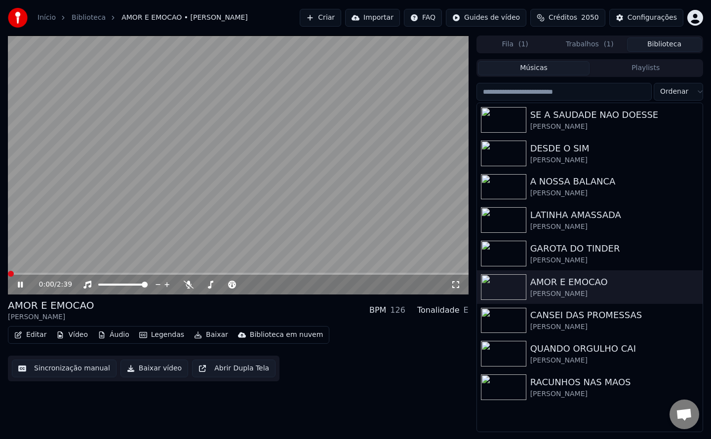
click at [654, 43] on button "Biblioteca" at bounding box center [664, 45] width 75 height 14
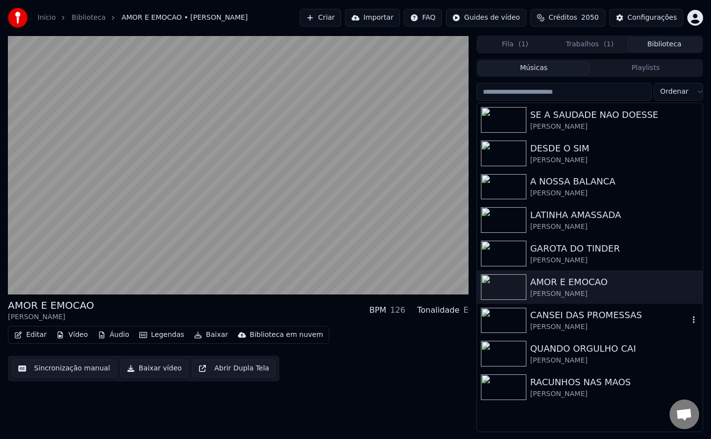
click at [556, 324] on div "[PERSON_NAME]" at bounding box center [609, 327] width 158 height 10
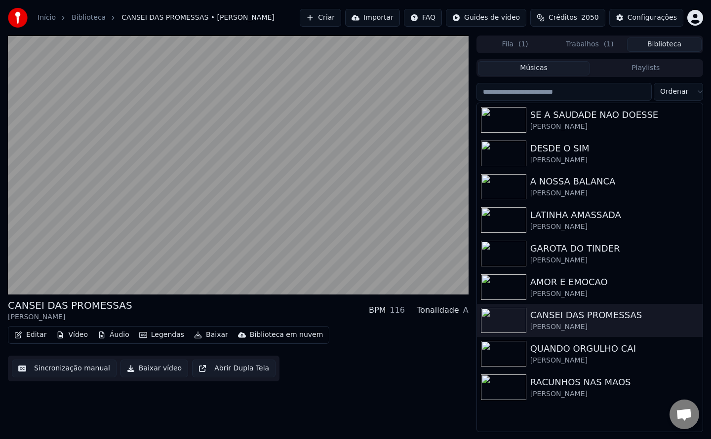
click at [85, 363] on button "Sincronização manual" at bounding box center [64, 369] width 105 height 18
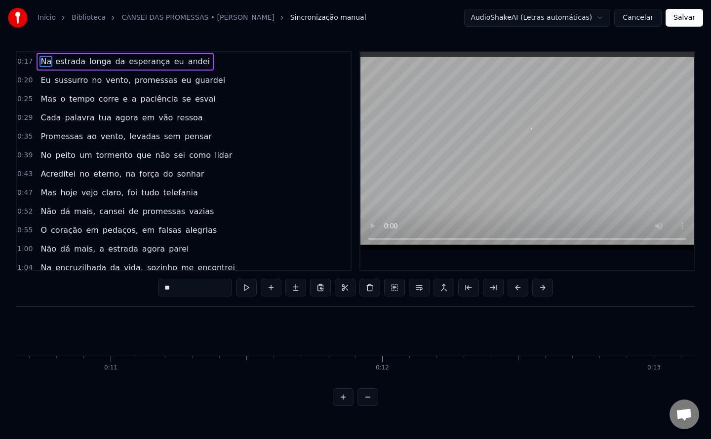
scroll to position [0, 4623]
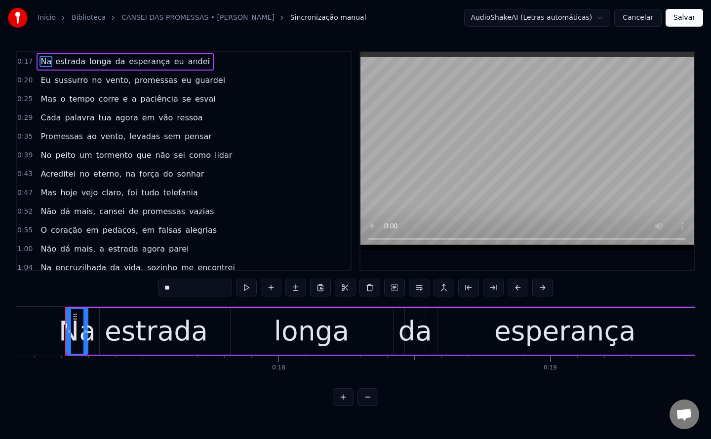
click at [554, 11] on html "Início Biblioteca CANSEI DAS PROMESSAS • [PERSON_NAME] manual AudioShakeAI (Let…" at bounding box center [355, 211] width 711 height 422
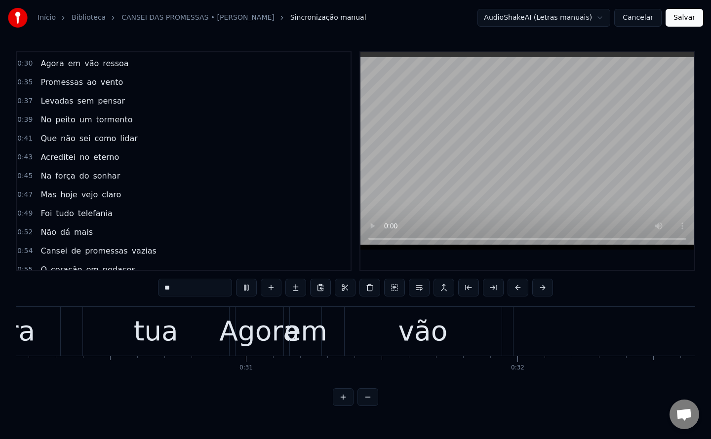
scroll to position [156, 0]
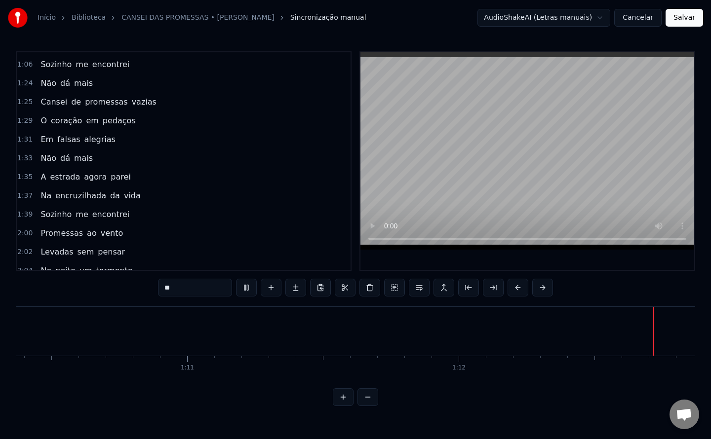
click at [690, 18] on button "Salvar" at bounding box center [684, 18] width 38 height 18
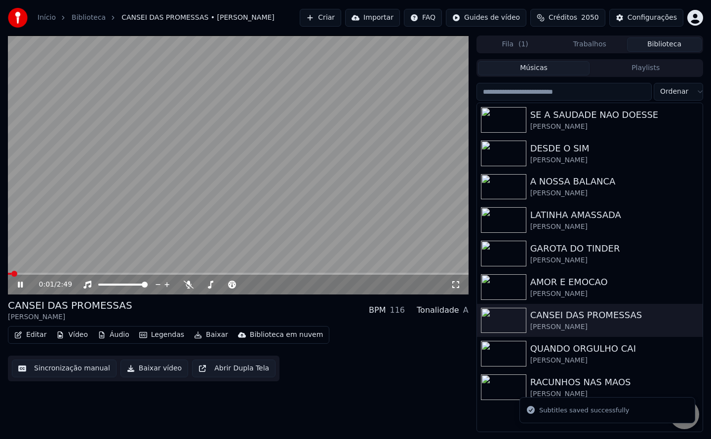
click at [150, 375] on button "Baixar vídeo" at bounding box center [154, 369] width 68 height 18
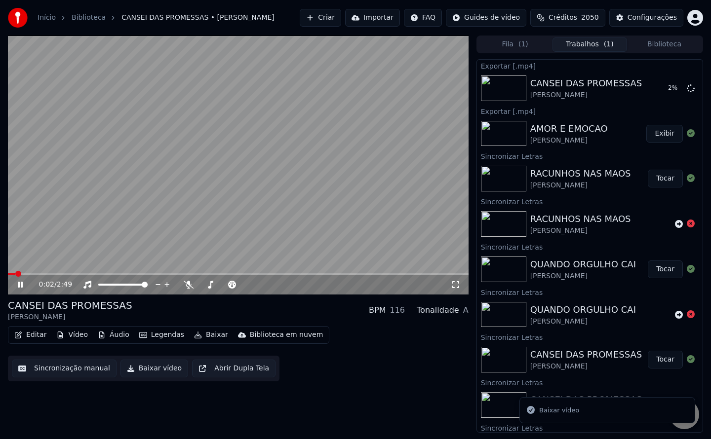
click at [159, 228] on video at bounding box center [238, 165] width 460 height 259
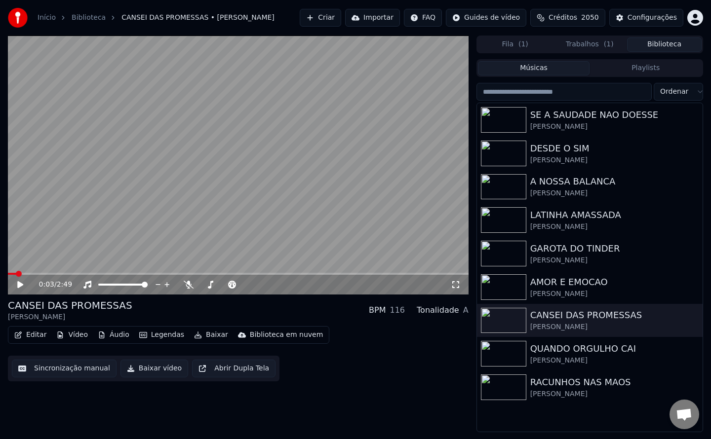
click at [644, 44] on button "Biblioteca" at bounding box center [664, 45] width 75 height 14
click at [594, 350] on div "QUANDO ORGULHO CAI" at bounding box center [609, 349] width 158 height 14
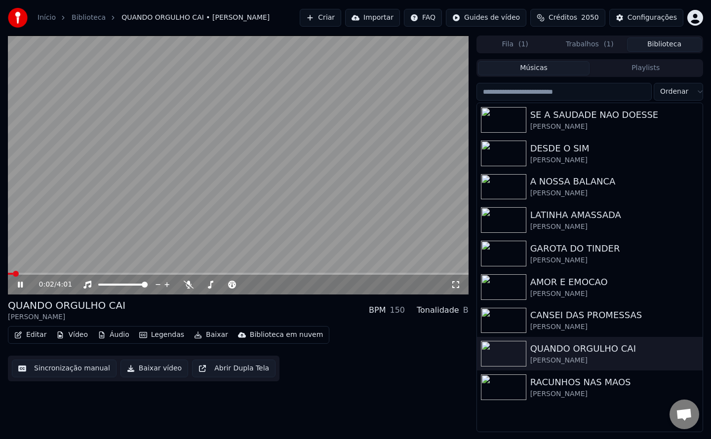
click at [52, 366] on button "Sincronização manual" at bounding box center [64, 369] width 105 height 18
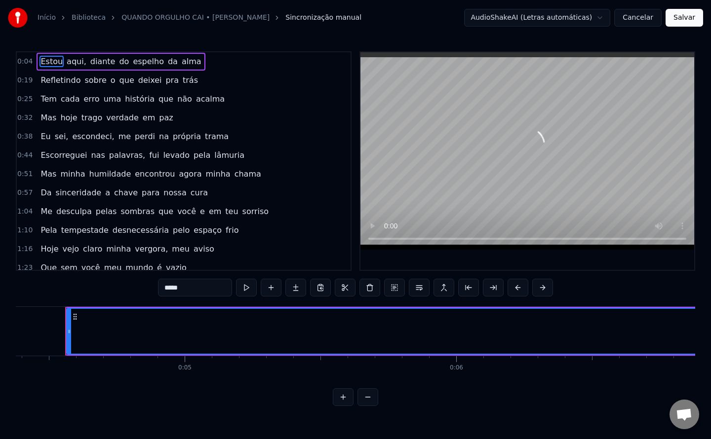
click at [516, 12] on html "Início Biblioteca QUANDO ORGULHO CAI • [PERSON_NAME] manual AudioShakeAI (Letra…" at bounding box center [355, 211] width 711 height 422
